Goal: Find specific fact: Locate a discrete piece of known information

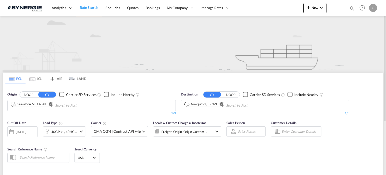
click at [351, 7] on md-icon "icon-magnify" at bounding box center [352, 9] width 6 height 6
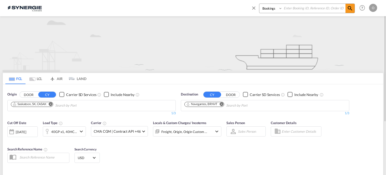
paste input "SYC000015009-A"
type input "SYC000015009-A"
click at [275, 9] on select "Bookings Quotes Enquiries" at bounding box center [271, 8] width 24 height 9
select select "Quotes"
click at [259, 4] on select "Bookings Quotes Enquiries" at bounding box center [271, 8] width 24 height 9
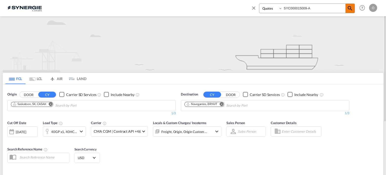
click at [349, 10] on md-icon "icon-magnify" at bounding box center [350, 8] width 6 height 6
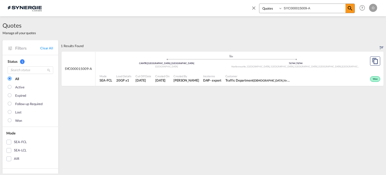
click at [199, 79] on span "[PERSON_NAME]" at bounding box center [186, 80] width 26 height 5
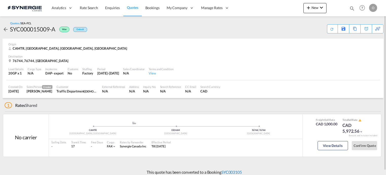
click at [231, 171] on link "SYC003105" at bounding box center [231, 172] width 21 height 5
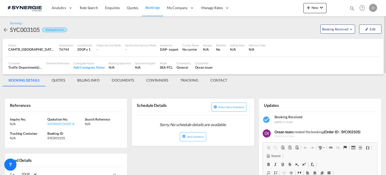
click at [59, 80] on md-tab-item "QUOTES" at bounding box center [59, 80] width 26 height 12
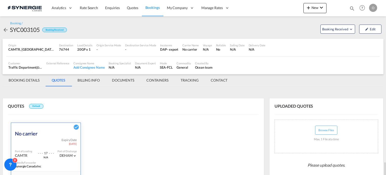
scroll to position [101, 0]
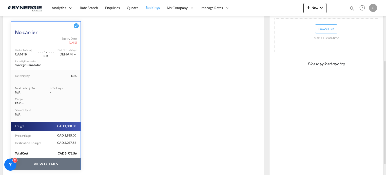
click at [37, 160] on button "VIEW DETAILS" at bounding box center [45, 164] width 69 height 12
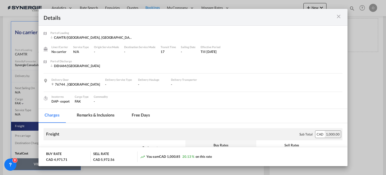
click at [97, 116] on md-tab-item "Remarks & Inclusions" at bounding box center [96, 116] width 50 height 14
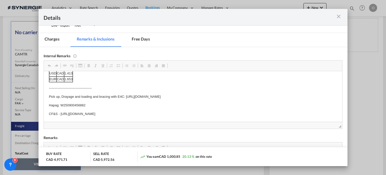
scroll to position [5, 0]
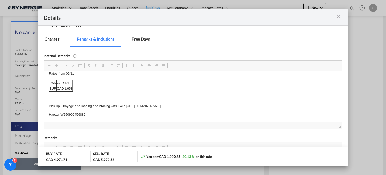
drag, startPoint x: 60, startPoint y: 105, endPoint x: 80, endPoint y: 106, distance: 19.8
drag, startPoint x: 60, startPoint y: 114, endPoint x: 89, endPoint y: 114, distance: 29.1
click at [89, 114] on p "Hapag: W250900456882" at bounding box center [193, 114] width 288 height 5
click at [87, 116] on span "Copy" at bounding box center [90, 117] width 16 height 7
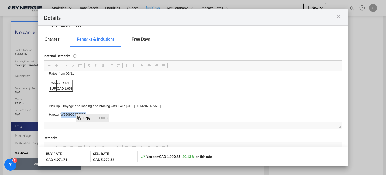
copy p "W250900456882"
drag, startPoint x: 61, startPoint y: 114, endPoint x: 85, endPoint y: 114, distance: 24.3
click at [85, 114] on p "Hapag: W250900456882" at bounding box center [193, 114] width 288 height 5
click at [93, 119] on span "Copy" at bounding box center [96, 118] width 16 height 7
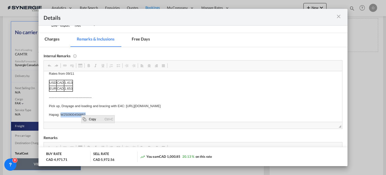
copy p "W250900456882"
drag, startPoint x: 61, startPoint y: 114, endPoint x: 85, endPoint y: 114, distance: 24.3
click at [85, 114] on p "Hapag: W250900456882" at bounding box center [193, 114] width 288 height 5
click at [92, 118] on span "Copy" at bounding box center [95, 117] width 16 height 7
copy p "W250900456882"
